Goal: Task Accomplishment & Management: Complete application form

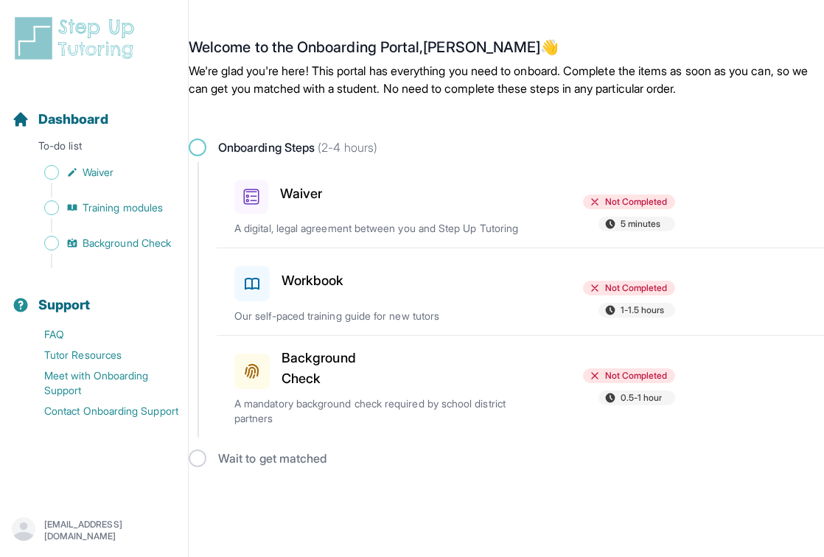
click at [501, 216] on div "Waiver Not Completed 5 minutes A digital, legal agreement between you and Step …" at bounding box center [529, 205] width 590 height 86
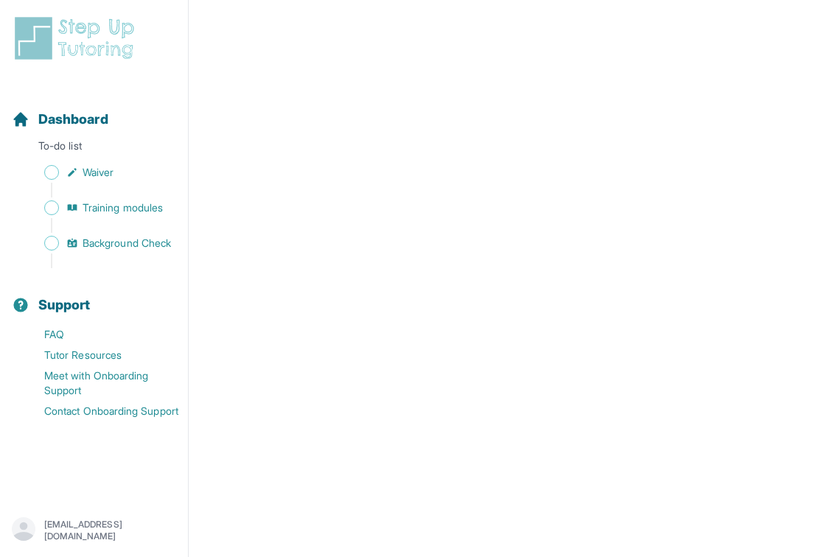
scroll to position [425, 0]
click at [107, 199] on link "Training modules" at bounding box center [100, 208] width 176 height 21
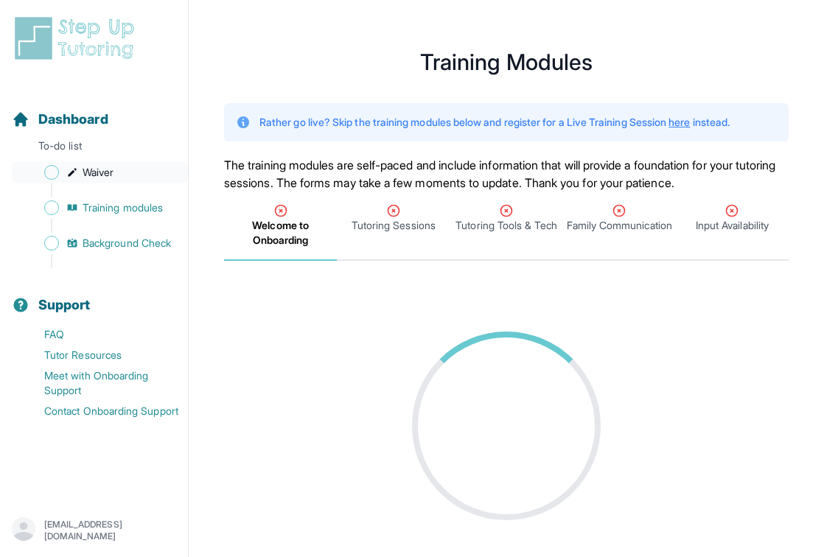
click at [97, 169] on span "Waiver" at bounding box center [98, 172] width 31 height 15
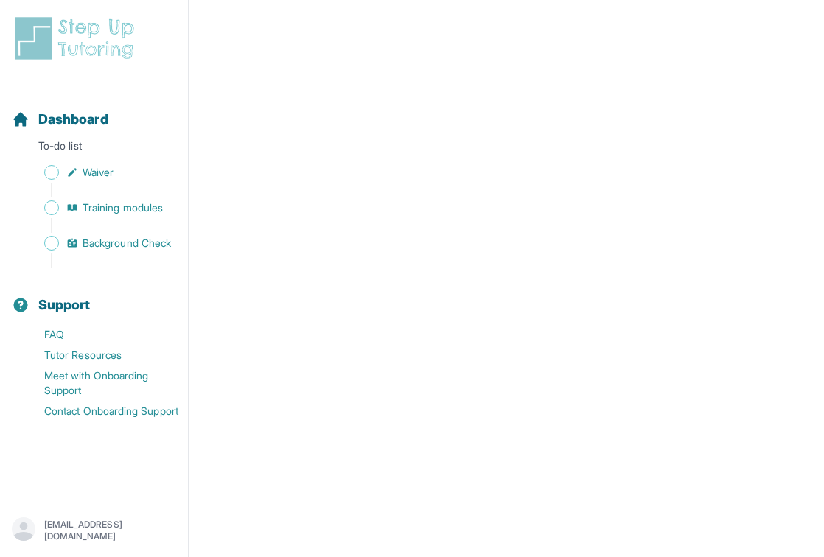
scroll to position [1922, 0]
click at [89, 174] on span "Waiver" at bounding box center [98, 172] width 31 height 15
click at [110, 248] on span "Background Check" at bounding box center [127, 243] width 88 height 15
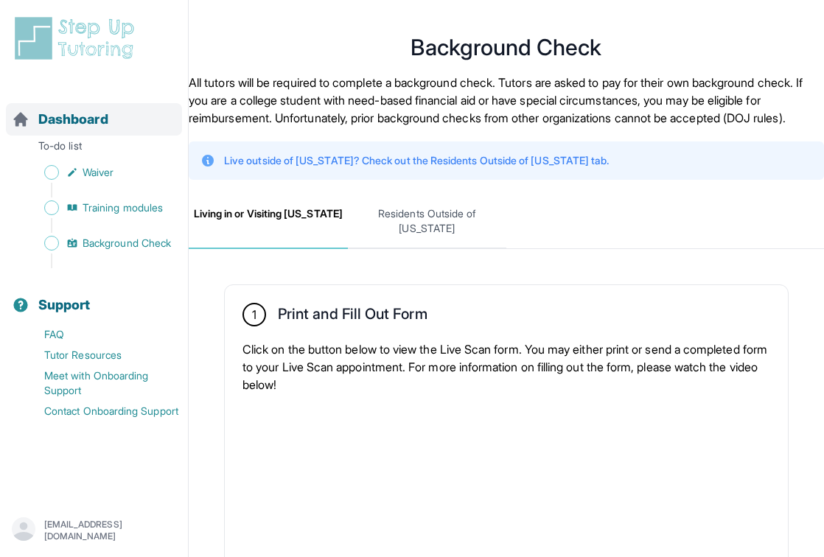
click at [32, 123] on link "Dashboard" at bounding box center [60, 119] width 97 height 21
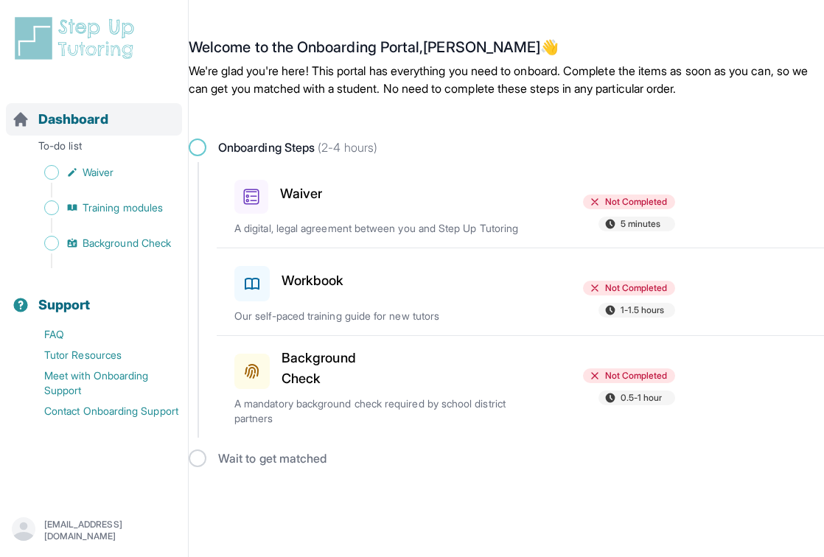
click at [73, 126] on span "Dashboard" at bounding box center [73, 119] width 70 height 21
click at [341, 223] on p "A digital, legal agreement between you and Step Up Tutoring" at bounding box center [376, 228] width 285 height 15
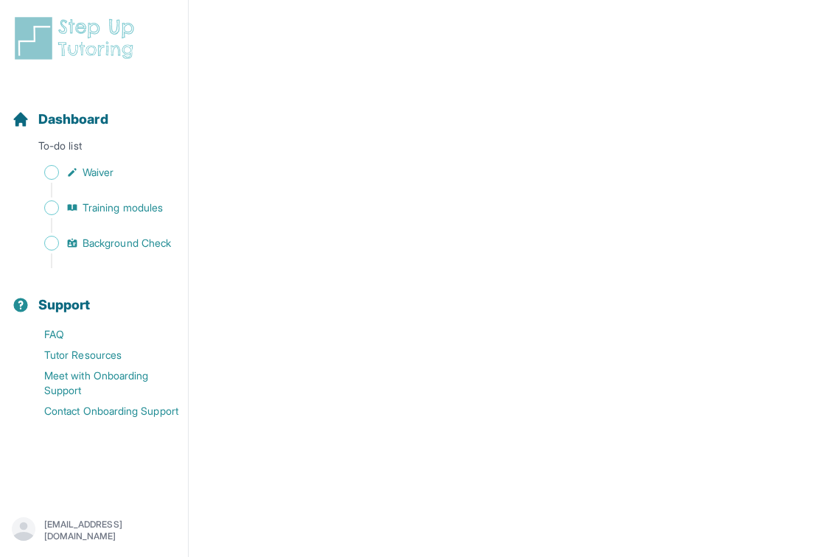
scroll to position [2586, 0]
click at [131, 215] on span "Training modules" at bounding box center [123, 207] width 80 height 15
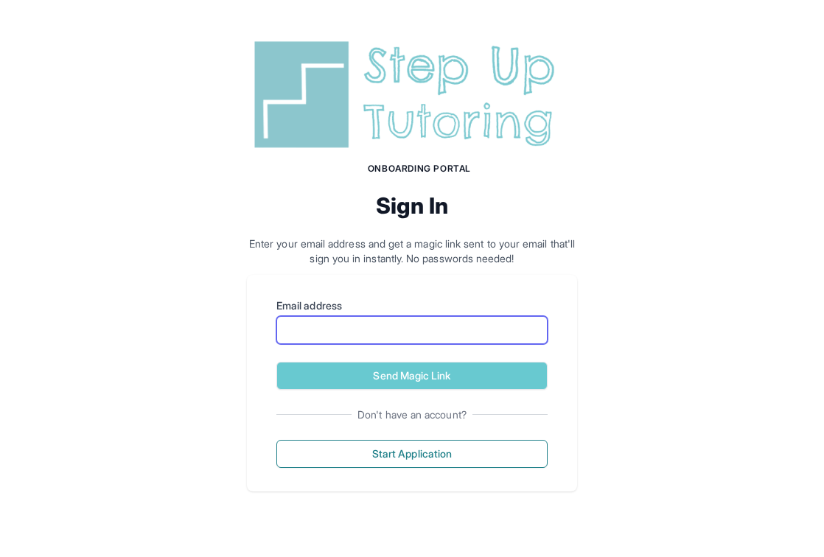
click at [439, 327] on input "Email address" at bounding box center [411, 330] width 271 height 28
type input "**********"
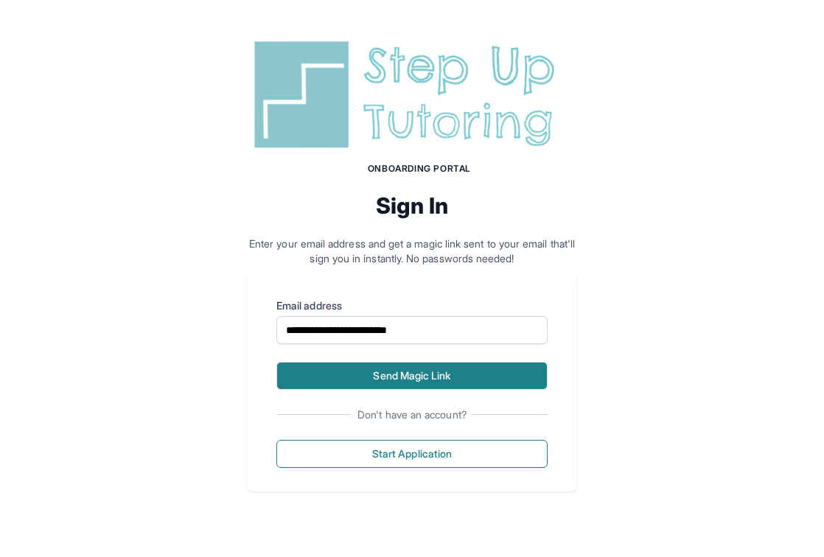
click at [391, 375] on button "Send Magic Link" at bounding box center [411, 376] width 271 height 28
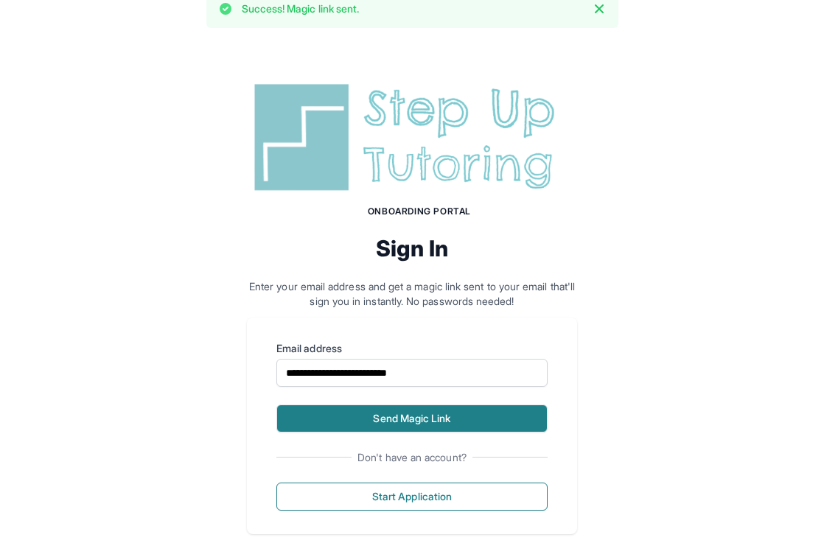
scroll to position [27, 0]
